Goal: Check status: Check status

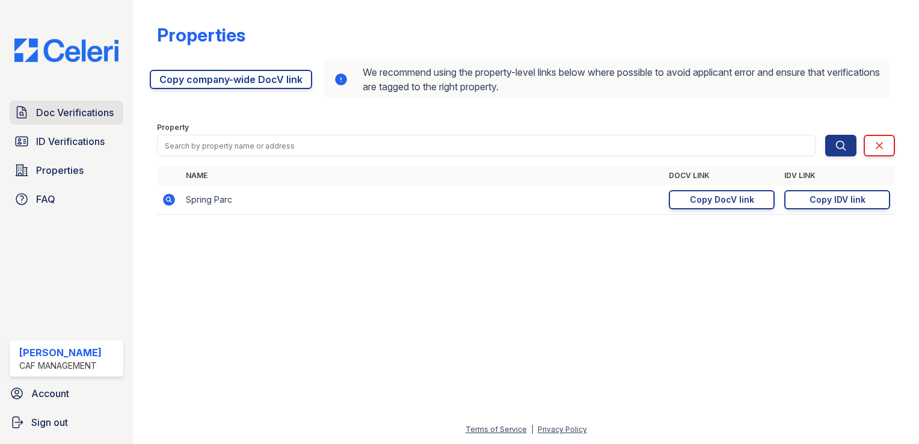
click at [72, 115] on span "Doc Verifications" at bounding box center [75, 112] width 78 height 14
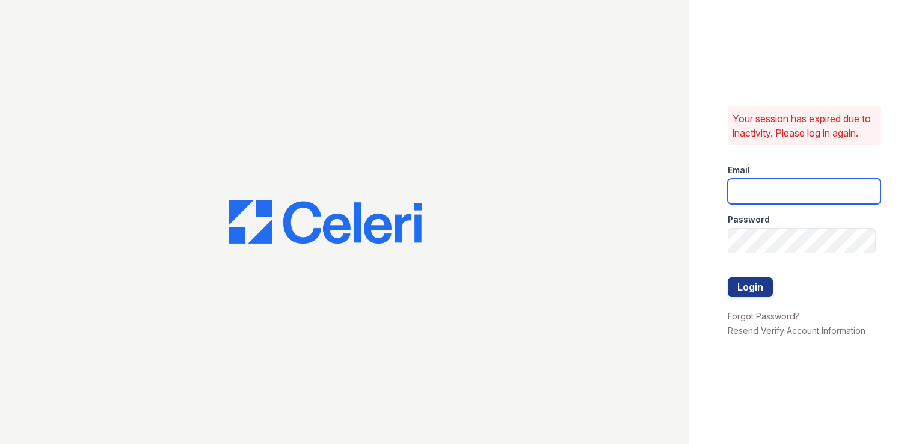
type input "springparc.pm@cafmanagement.com"
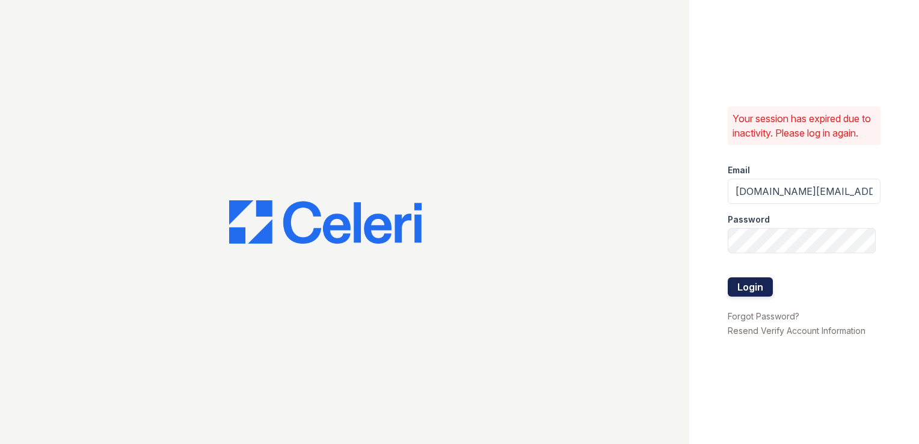
click at [760, 297] on button "Login" at bounding box center [750, 286] width 45 height 19
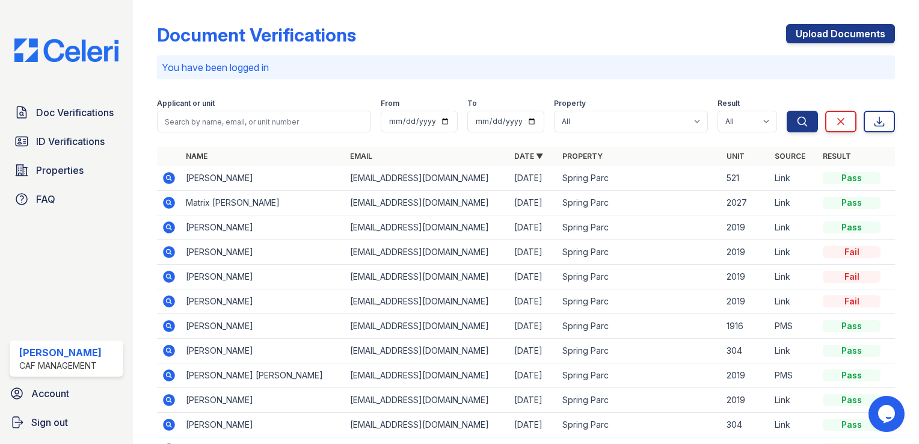
click at [163, 177] on icon at bounding box center [169, 178] width 14 height 14
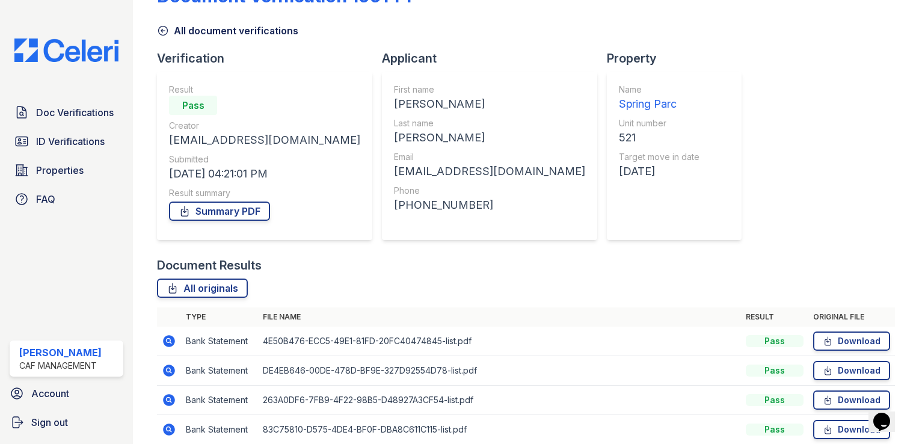
scroll to position [150, 0]
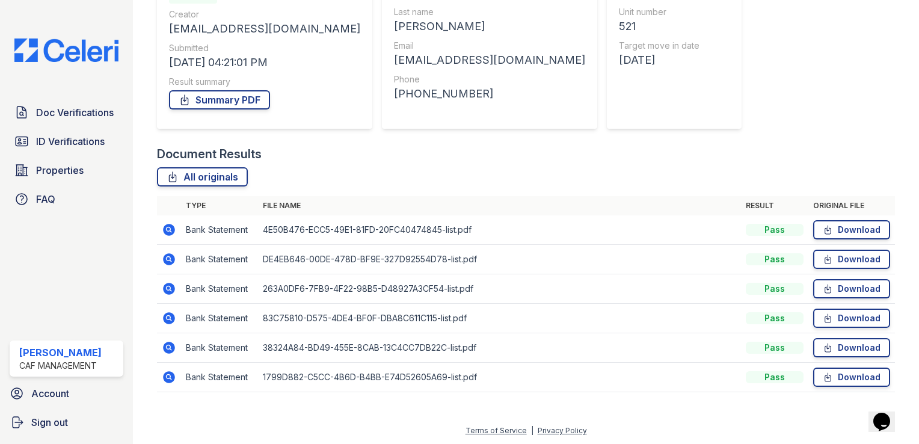
click at [166, 231] on icon at bounding box center [169, 230] width 12 height 12
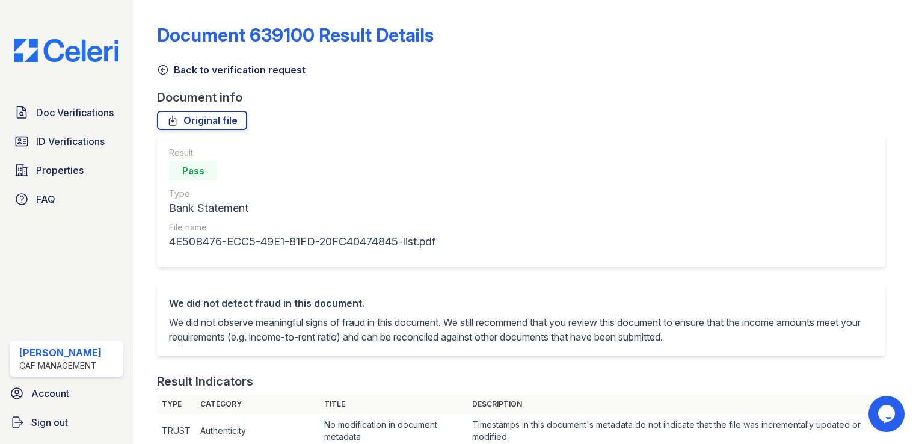
click at [163, 69] on icon at bounding box center [163, 70] width 12 height 12
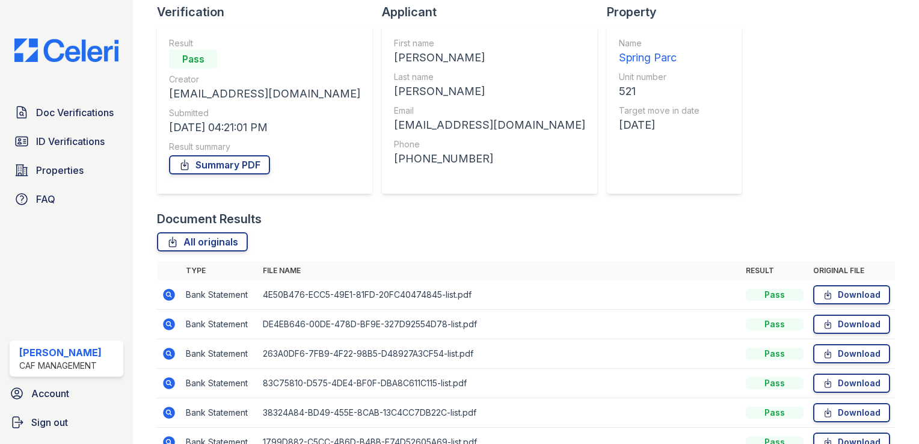
scroll to position [150, 0]
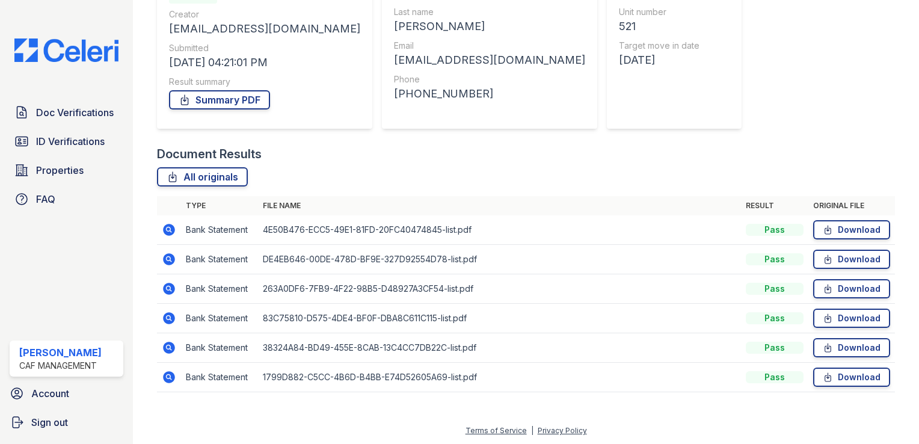
click at [170, 254] on icon at bounding box center [169, 259] width 12 height 12
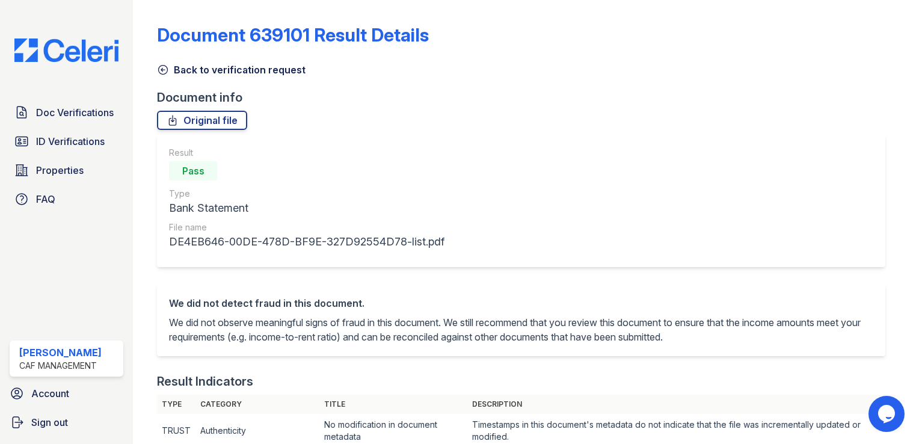
click at [165, 70] on icon at bounding box center [163, 70] width 9 height 9
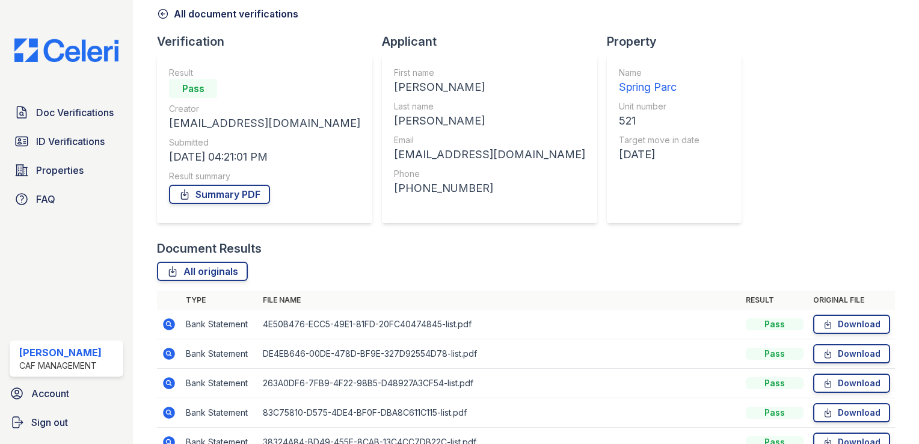
scroll to position [120, 0]
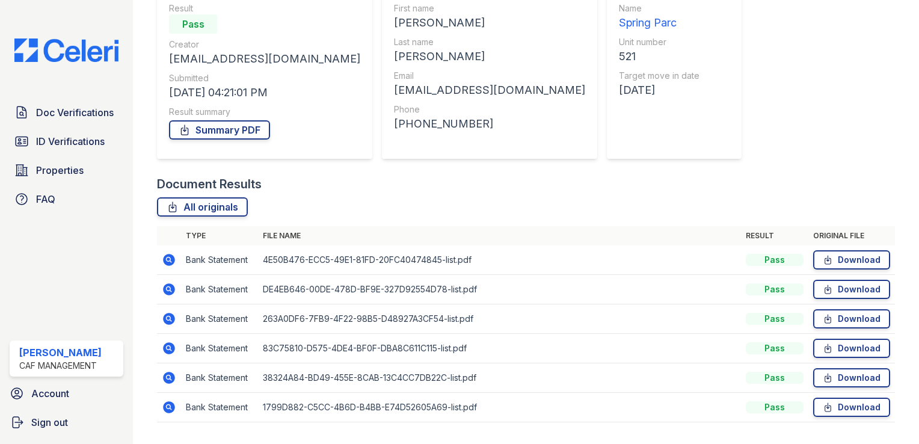
click at [171, 316] on icon at bounding box center [169, 319] width 12 height 12
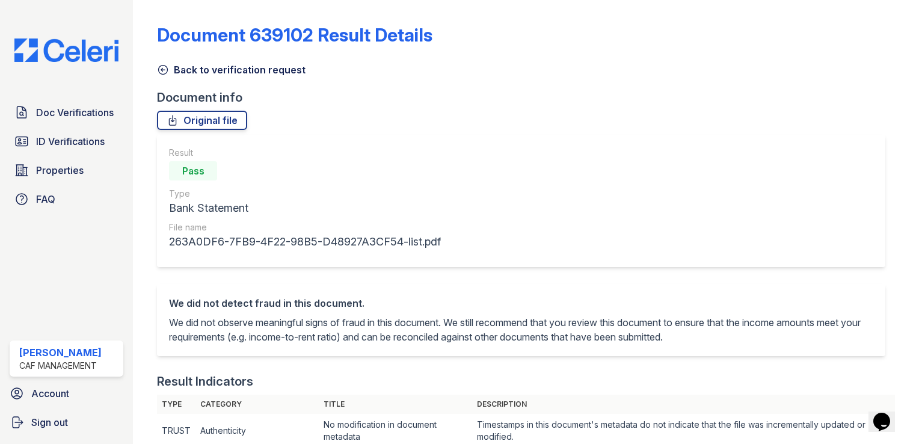
click at [162, 66] on icon at bounding box center [163, 70] width 12 height 12
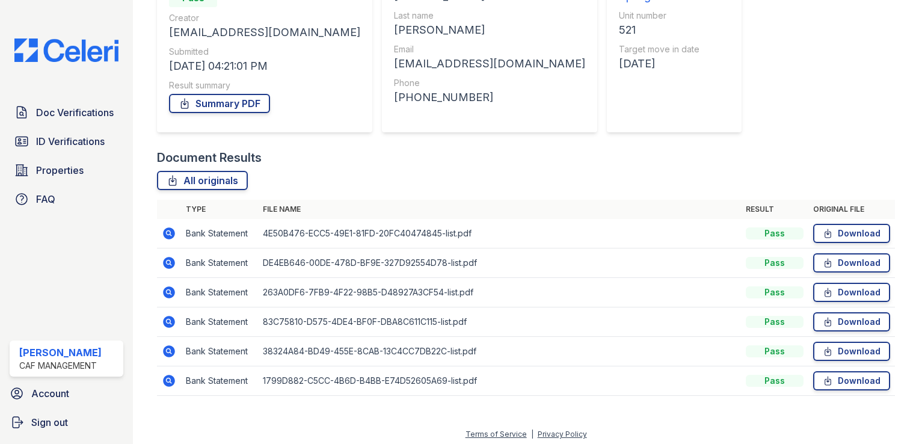
scroll to position [150, 0]
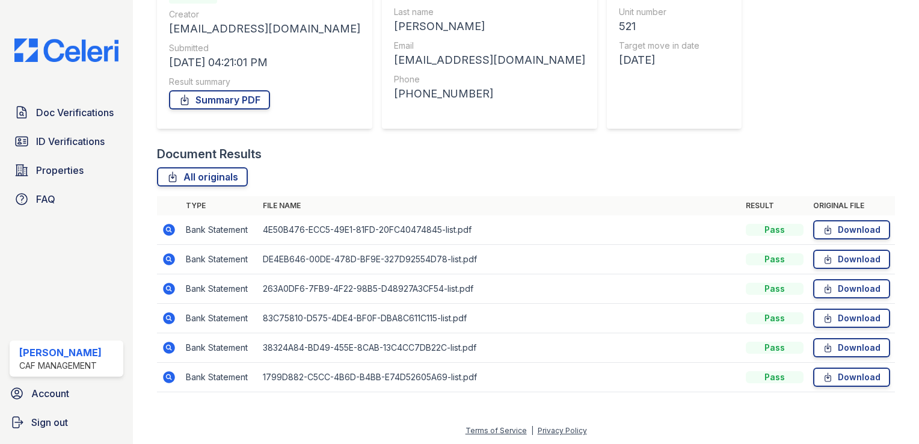
click at [165, 348] on icon at bounding box center [169, 348] width 12 height 12
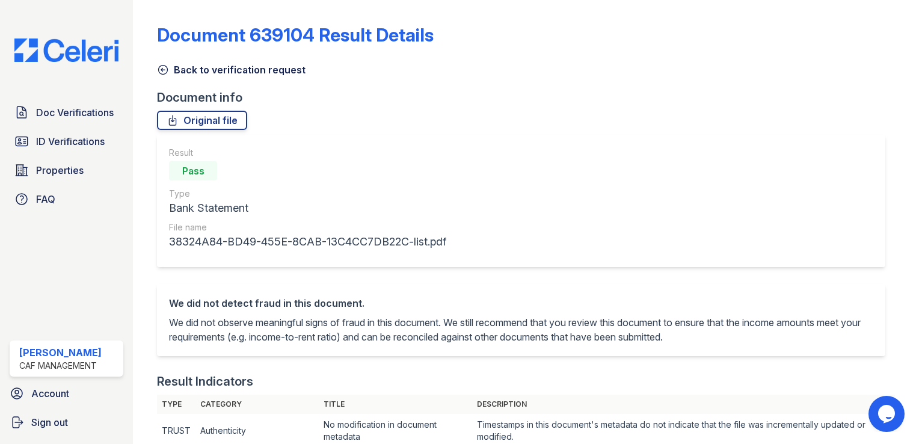
click at [161, 69] on icon at bounding box center [163, 70] width 9 height 9
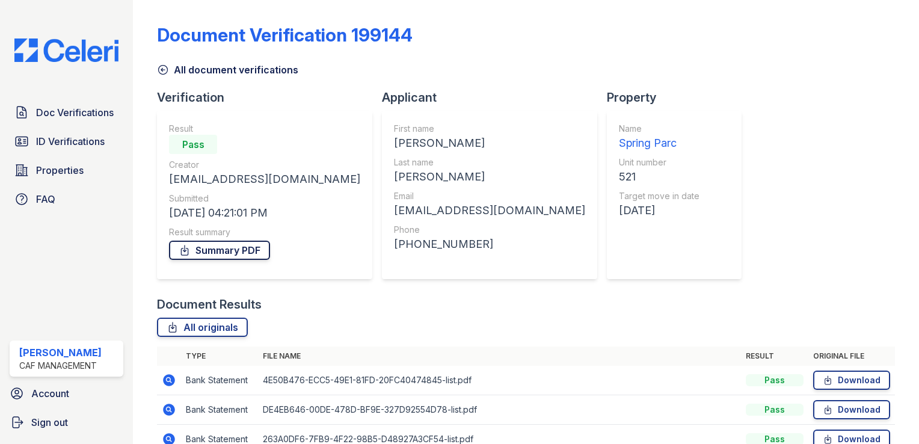
click at [226, 249] on link "Summary PDF" at bounding box center [219, 250] width 101 height 19
click at [48, 132] on link "ID Verifications" at bounding box center [67, 141] width 114 height 24
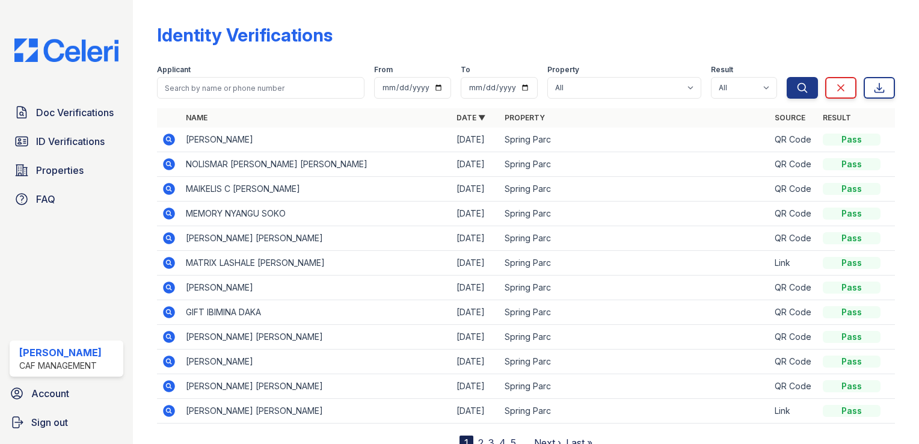
click at [165, 138] on icon at bounding box center [169, 140] width 12 height 12
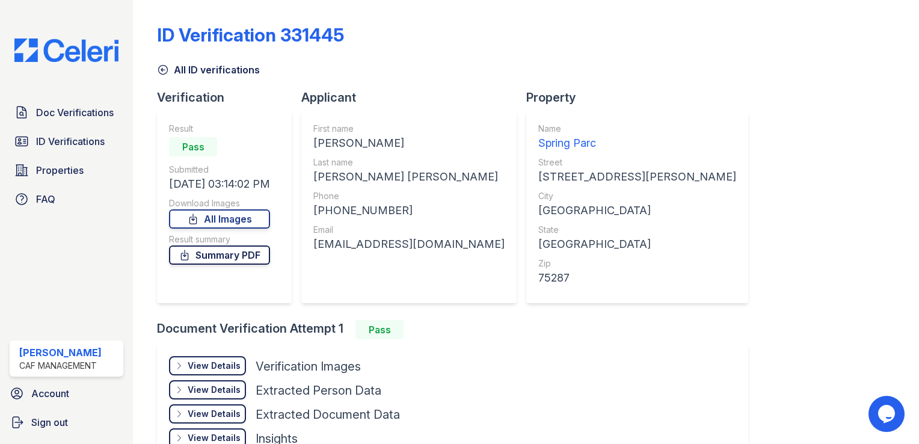
click at [237, 253] on link "Summary PDF" at bounding box center [219, 254] width 101 height 19
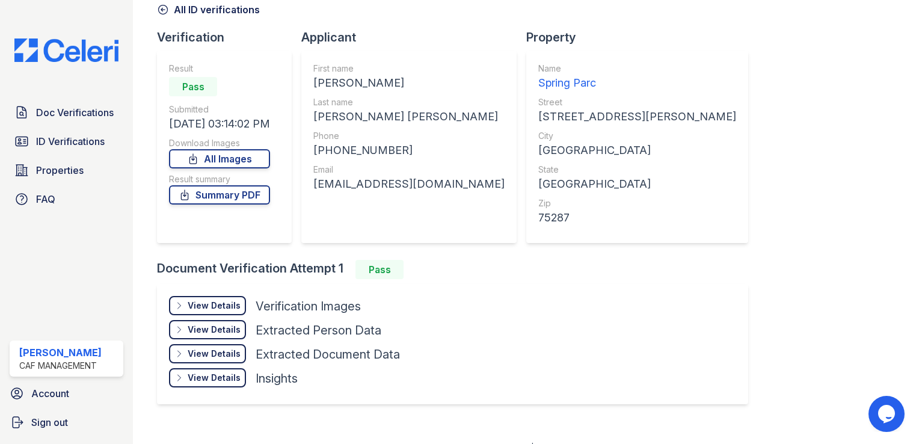
click at [233, 308] on div "View Details" at bounding box center [214, 306] width 53 height 12
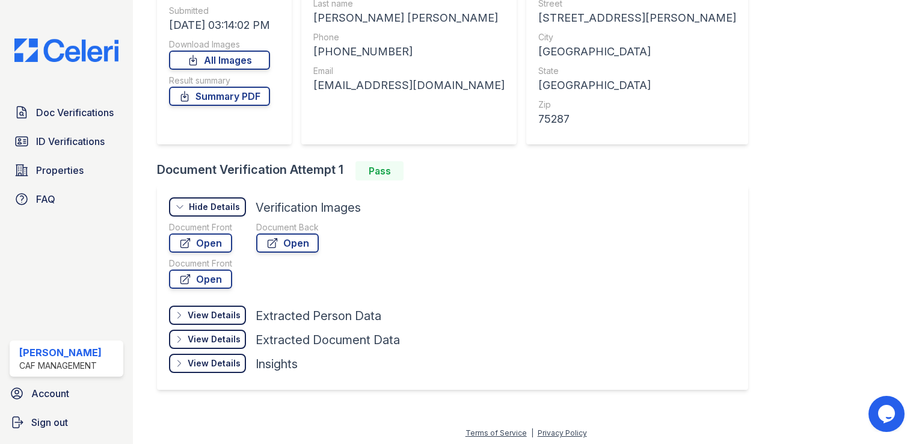
scroll to position [160, 0]
click at [205, 238] on link "Open" at bounding box center [200, 241] width 63 height 19
